Goal: Check status

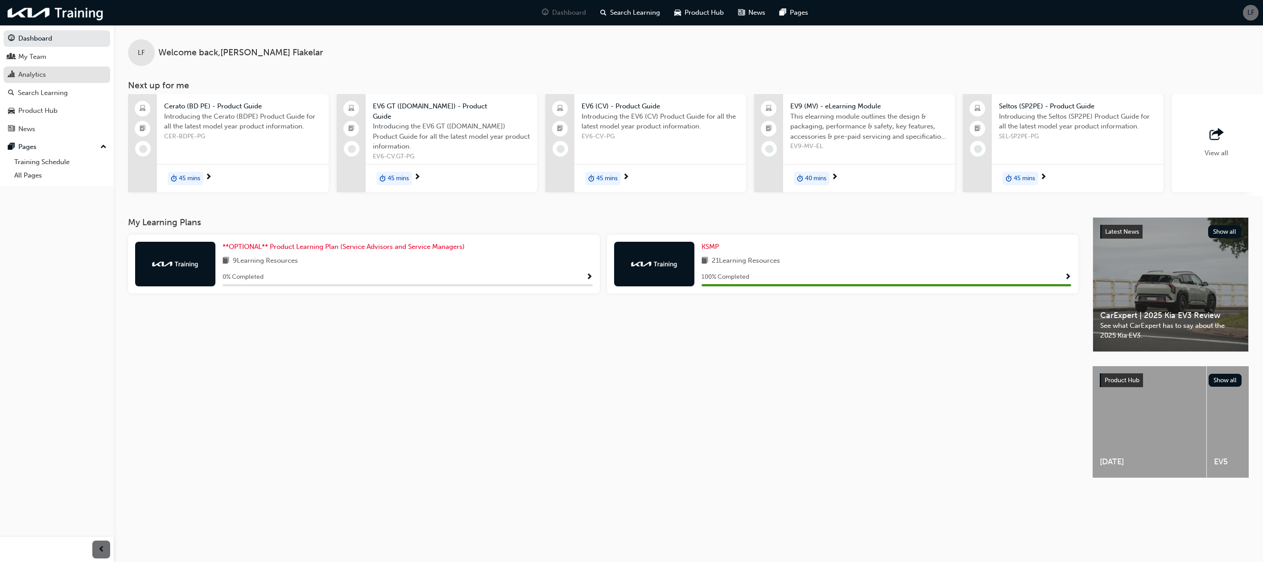
click at [40, 75] on div "Analytics" at bounding box center [32, 75] width 28 height 10
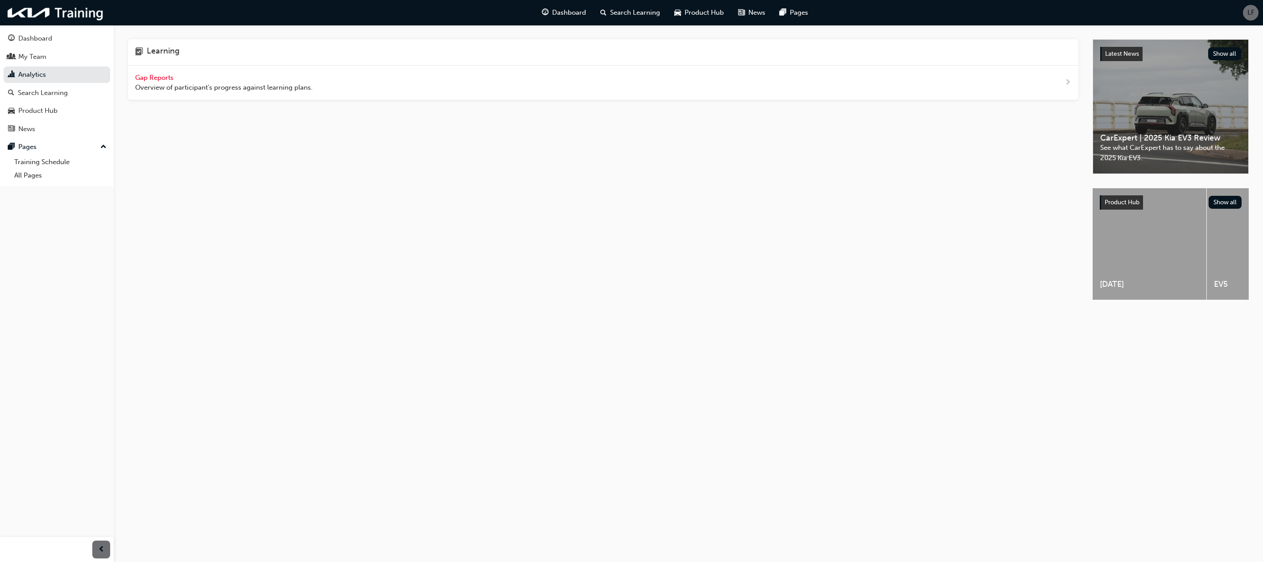
click at [161, 73] on div "Gap Reports Overview of participant's progress against learning plans." at bounding box center [224, 83] width 178 height 20
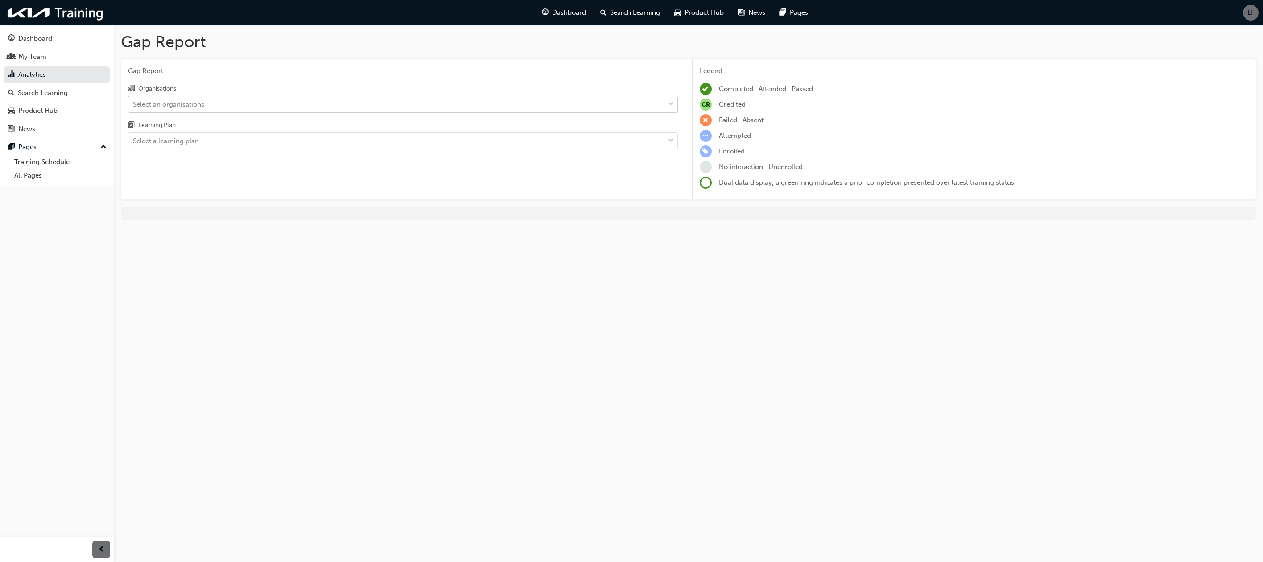
click at [216, 106] on div "Select an organisations" at bounding box center [396, 104] width 536 height 16
click at [134, 106] on input "Organisations Select an organisations" at bounding box center [133, 104] width 1 height 8
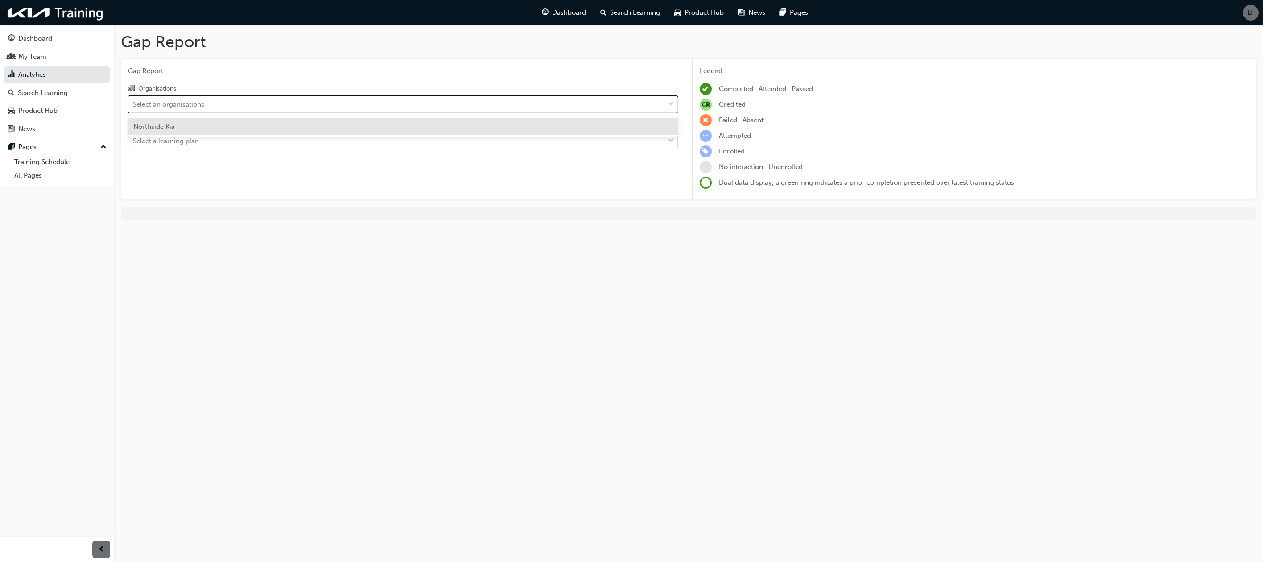
click at [207, 119] on div "Northside Kia" at bounding box center [403, 126] width 550 height 17
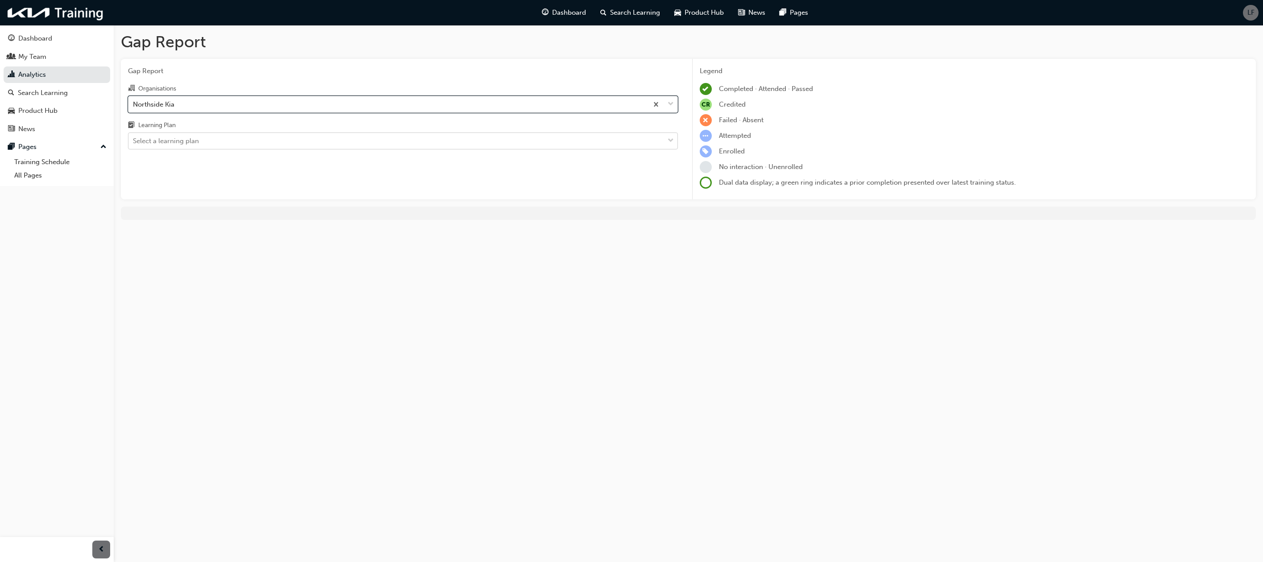
drag, startPoint x: 205, startPoint y: 134, endPoint x: 204, endPoint y: 151, distance: 17.0
click at [205, 135] on div "Select a learning plan" at bounding box center [396, 141] width 536 height 16
click at [134, 137] on input "Learning Plan Select a learning plan" at bounding box center [133, 141] width 1 height 8
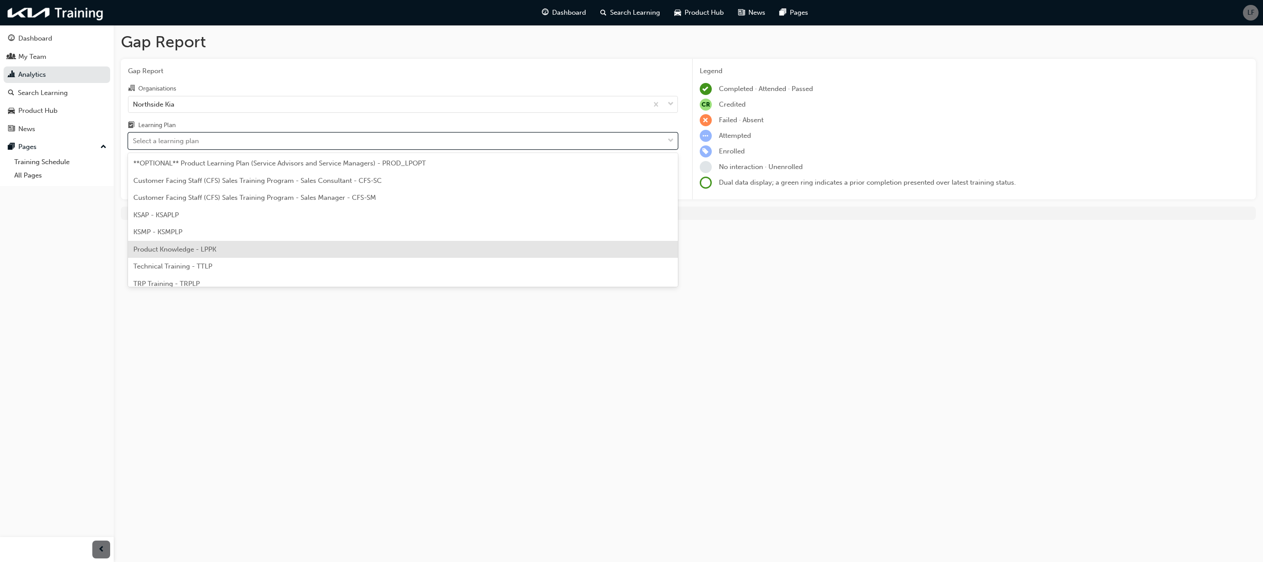
scroll to position [25, 0]
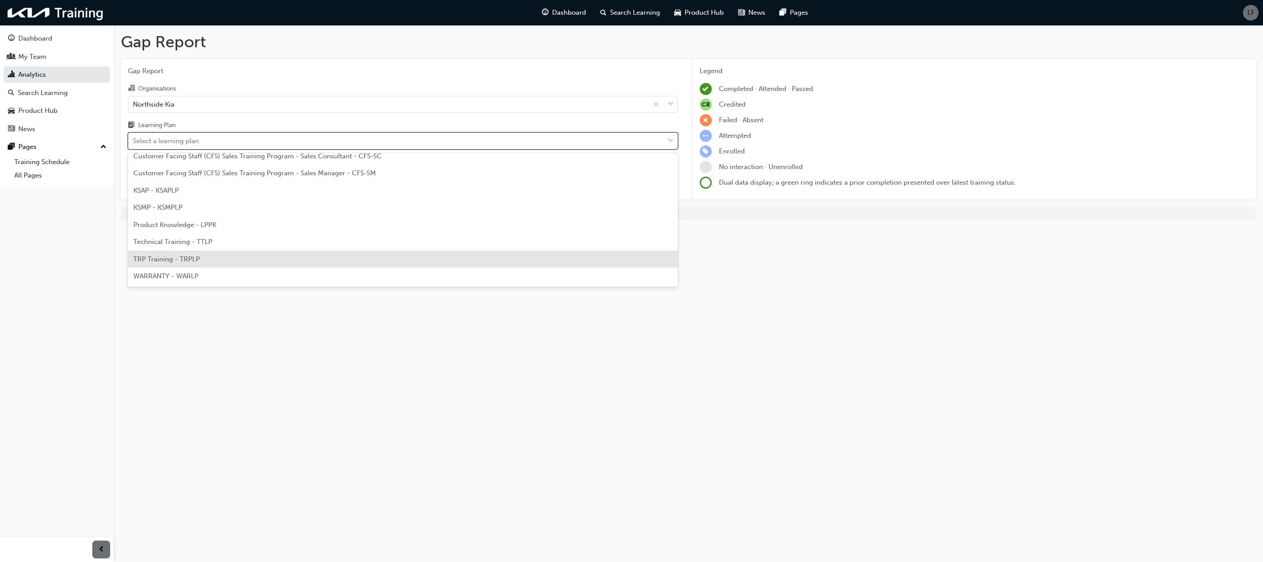
click at [178, 269] on div "WARRANTY - WARLP" at bounding box center [403, 276] width 550 height 17
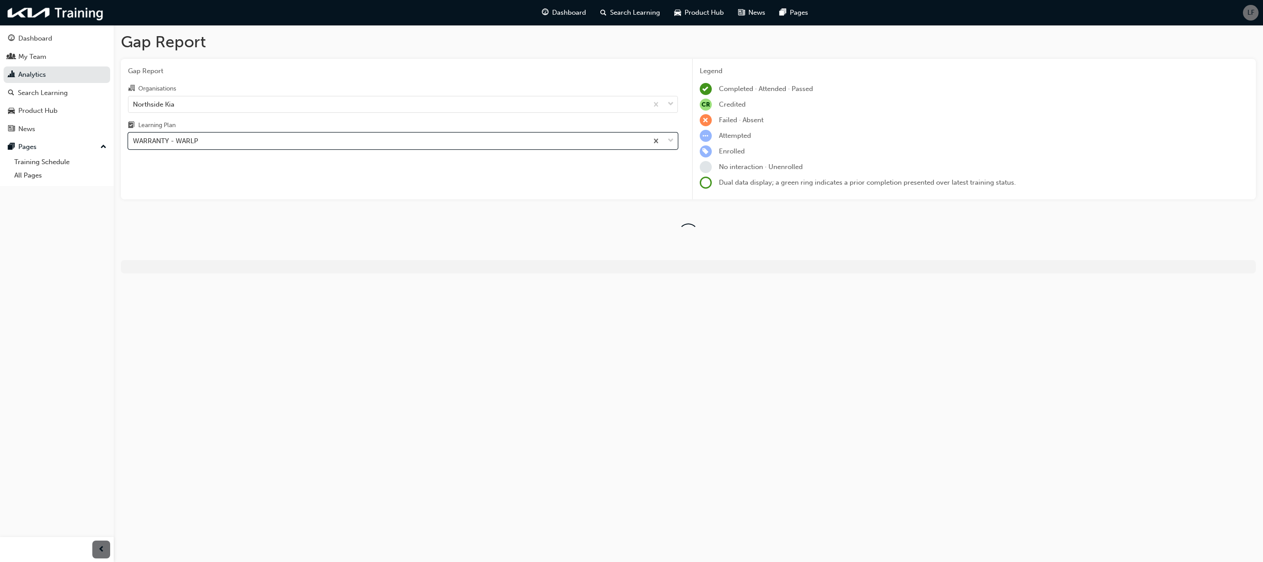
click at [187, 119] on div "Organisations Northside Kia Learning Plan option WARRANTY - WARLP, selected. 0 …" at bounding box center [403, 116] width 550 height 66
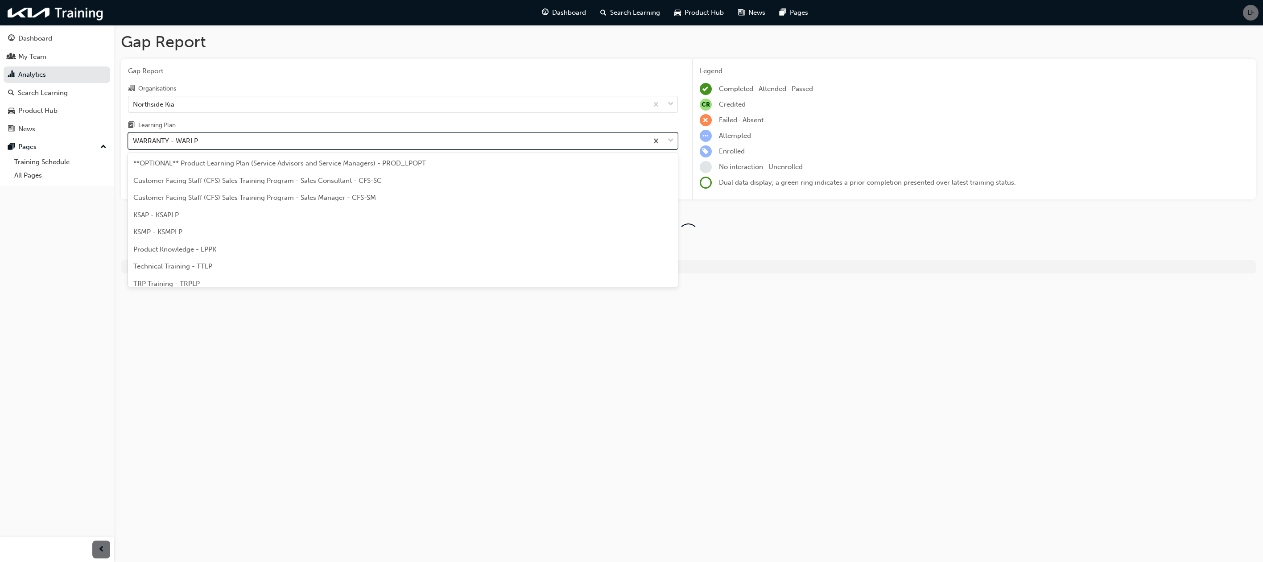
click at [184, 137] on div "WARRANTY - WARLP" at bounding box center [165, 141] width 65 height 10
click at [134, 137] on input "Learning Plan option WARRANTY - WARLP, selected. option WARRANTY - WARLP focuse…" at bounding box center [133, 141] width 1 height 8
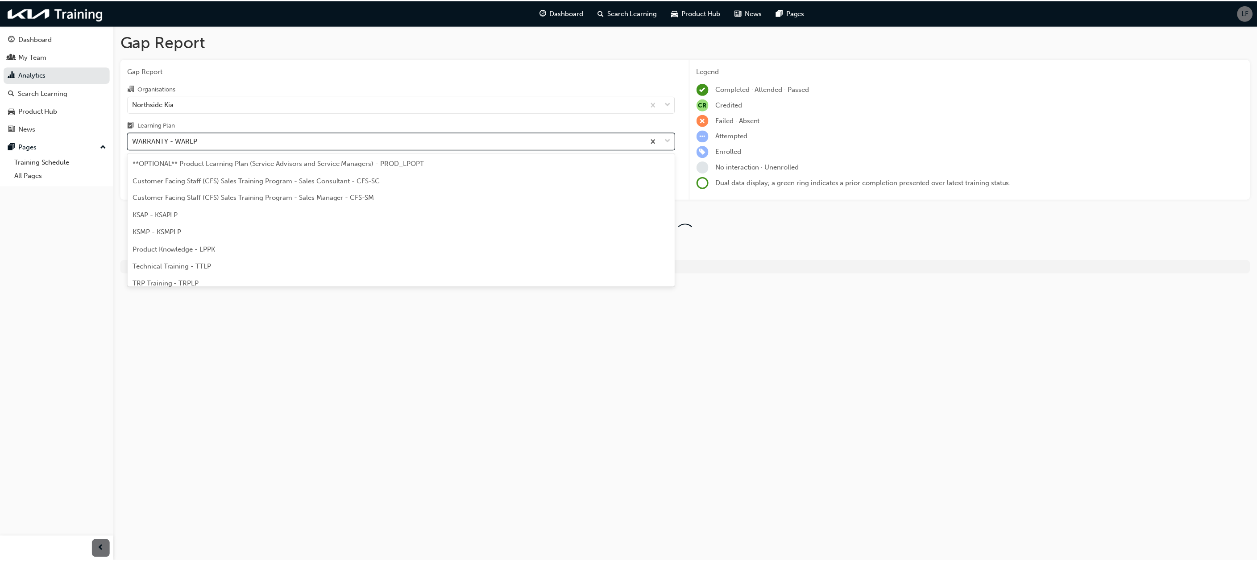
scroll to position [25, 0]
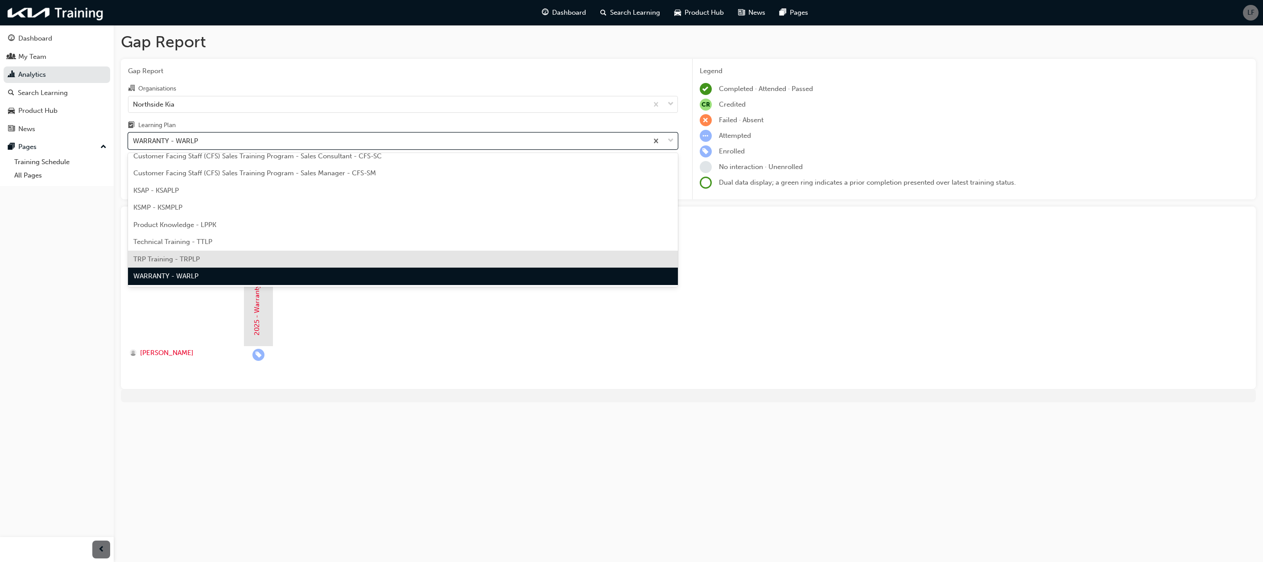
click at [193, 265] on div "TRP Training - TRPLP" at bounding box center [403, 259] width 550 height 17
